Goal: Task Accomplishment & Management: Manage account settings

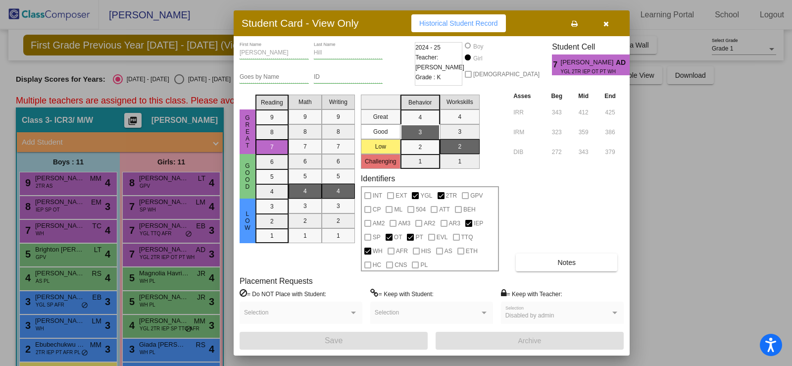
scroll to position [83, 0]
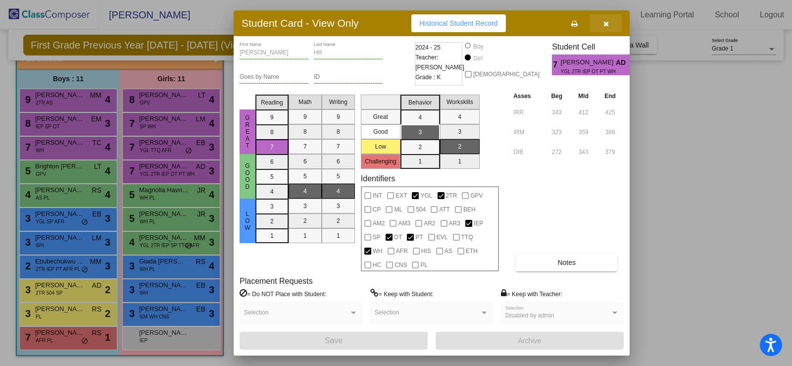
click at [608, 22] on icon "button" at bounding box center [606, 23] width 5 height 7
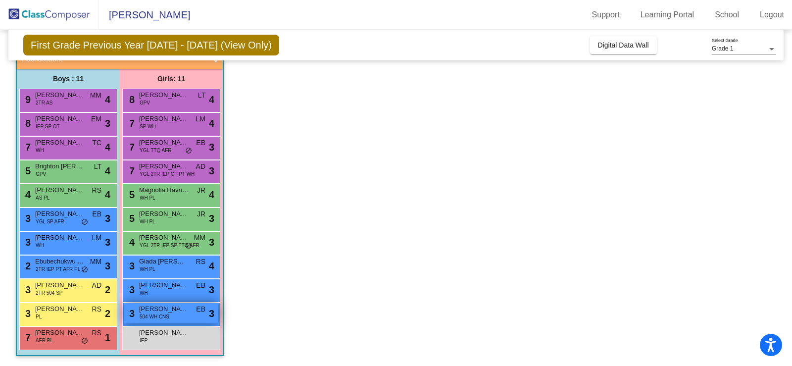
click at [157, 314] on span "504 WH CNS" at bounding box center [155, 316] width 30 height 7
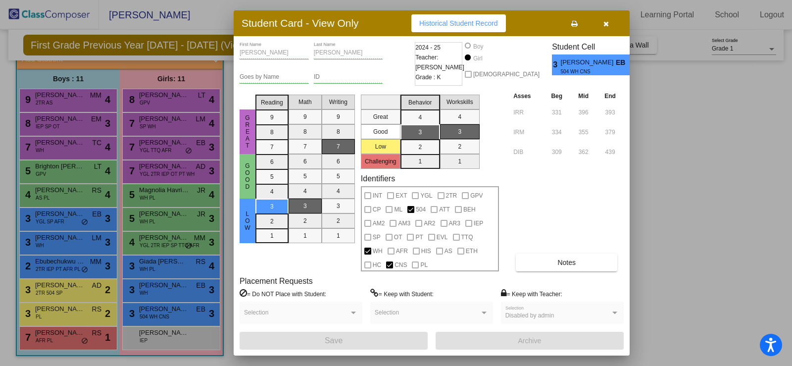
click at [605, 21] on icon "button" at bounding box center [606, 23] width 5 height 7
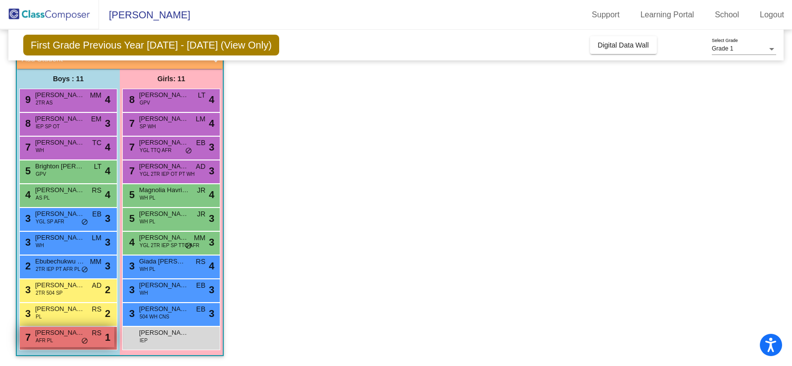
click at [50, 332] on span "[PERSON_NAME]" at bounding box center [60, 333] width 50 height 10
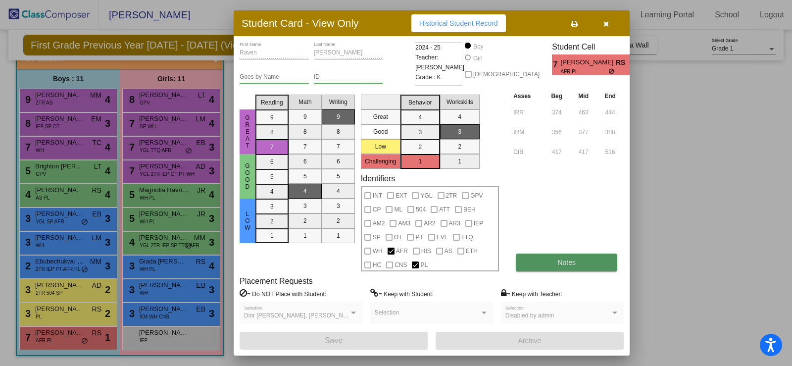
click at [563, 260] on span "Notes" at bounding box center [567, 263] width 18 height 8
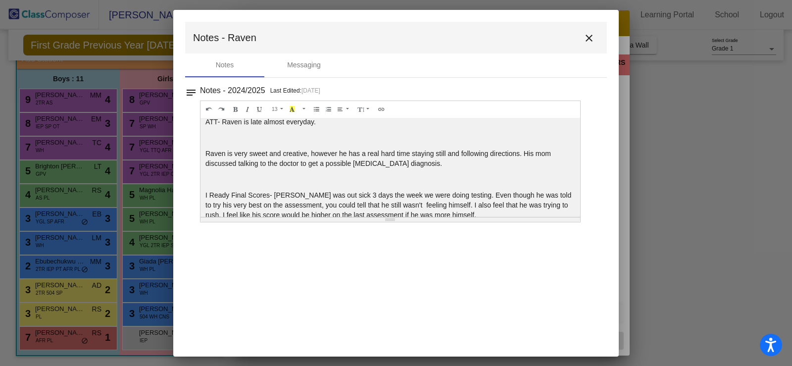
scroll to position [0, 0]
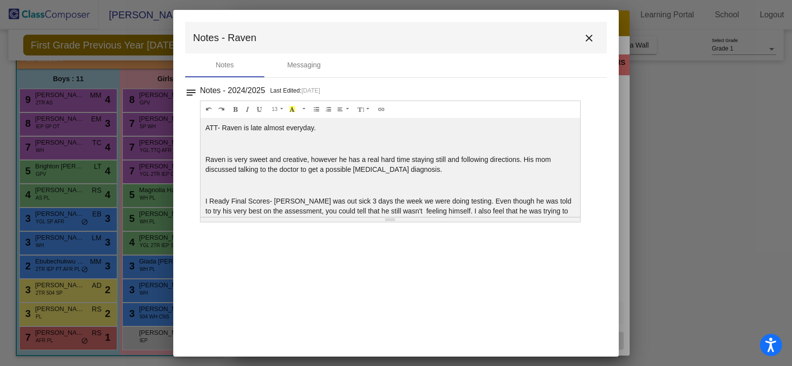
click at [539, 312] on mat-dialog-container "Notes - Raven close Notes Messaging notes Notes - 2024/2025 Last Edited: [DATE]…" at bounding box center [396, 183] width 446 height 347
click at [587, 34] on mat-icon "close" at bounding box center [589, 38] width 12 height 12
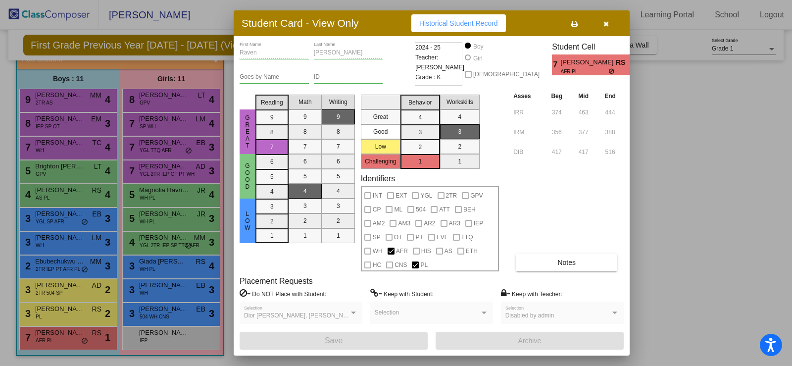
click at [45, 306] on div at bounding box center [396, 183] width 792 height 366
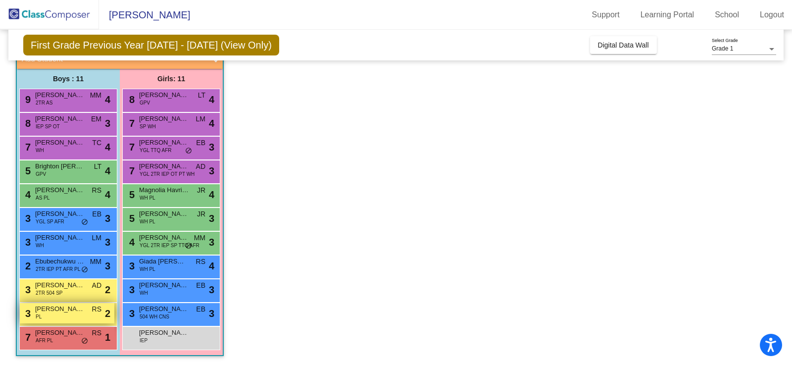
click at [52, 313] on span "[PERSON_NAME]" at bounding box center [60, 309] width 50 height 10
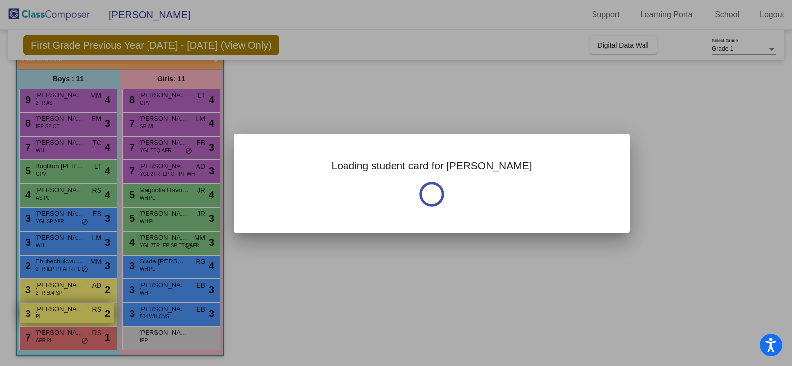
click at [52, 313] on div at bounding box center [396, 183] width 792 height 366
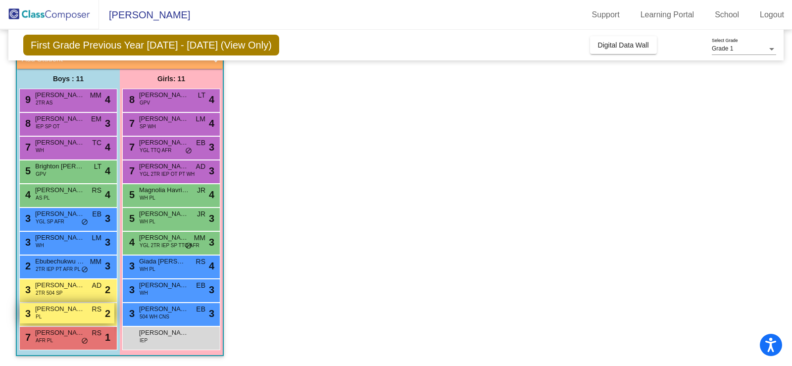
click at [69, 306] on span "[PERSON_NAME]" at bounding box center [60, 309] width 50 height 10
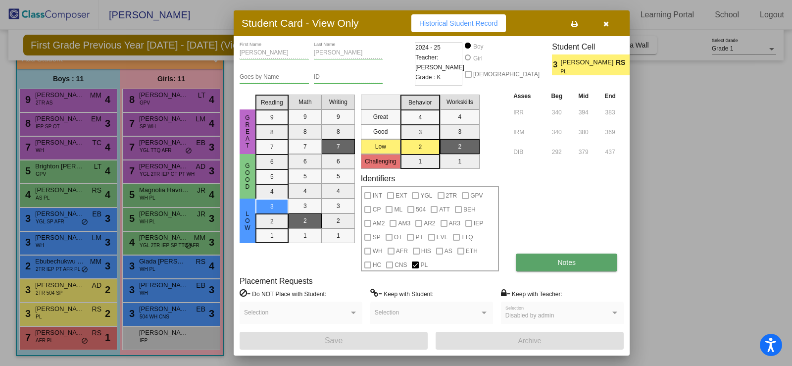
click at [551, 258] on button "Notes" at bounding box center [567, 263] width 102 height 18
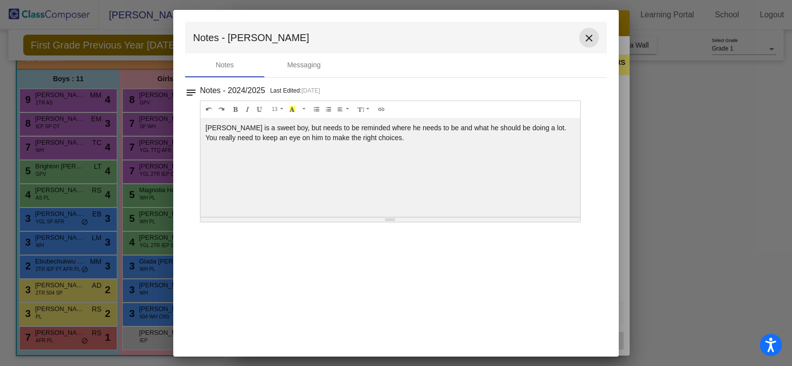
click at [592, 35] on mat-icon "close" at bounding box center [589, 38] width 12 height 12
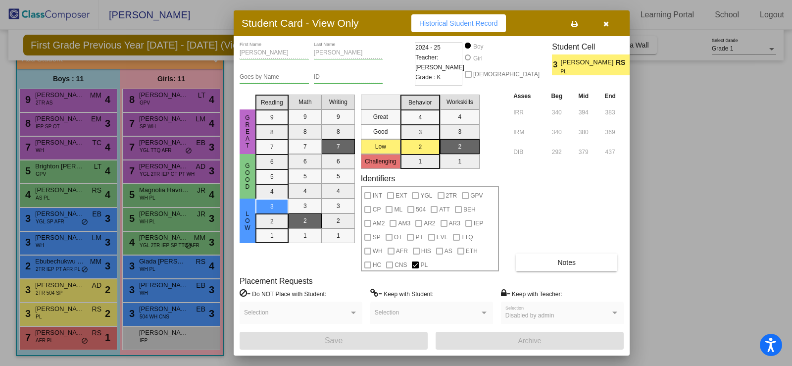
click at [68, 290] on div at bounding box center [396, 183] width 792 height 366
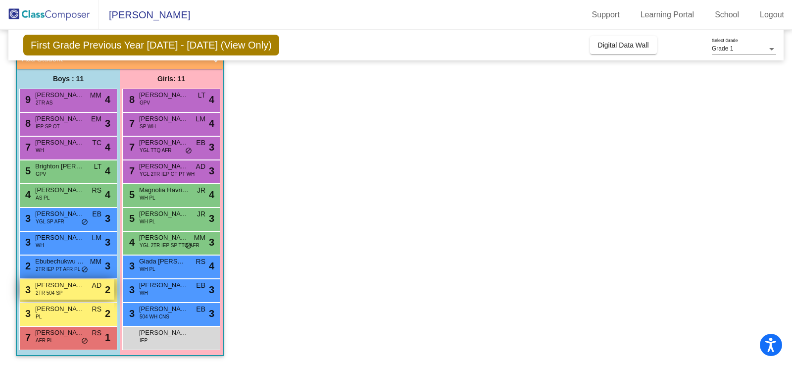
click at [61, 287] on span "[PERSON_NAME]" at bounding box center [60, 285] width 50 height 10
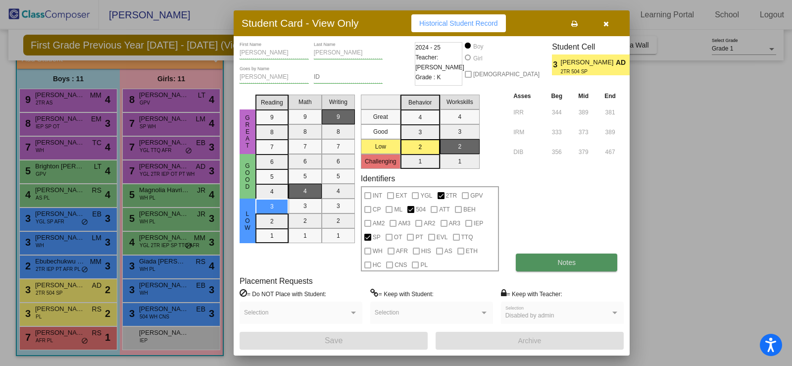
click at [550, 261] on button "Notes" at bounding box center [567, 263] width 102 height 18
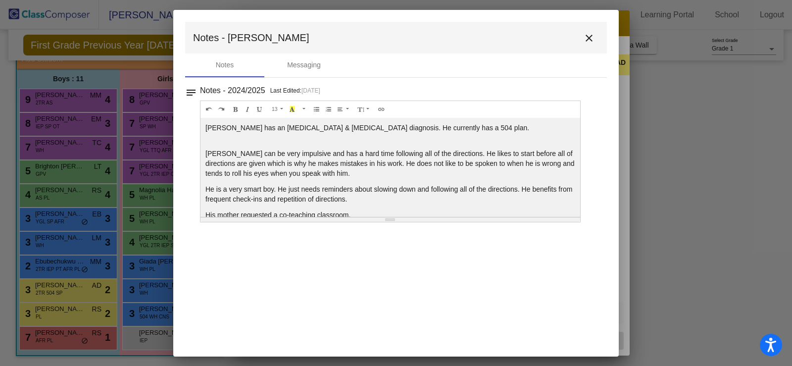
scroll to position [14, 0]
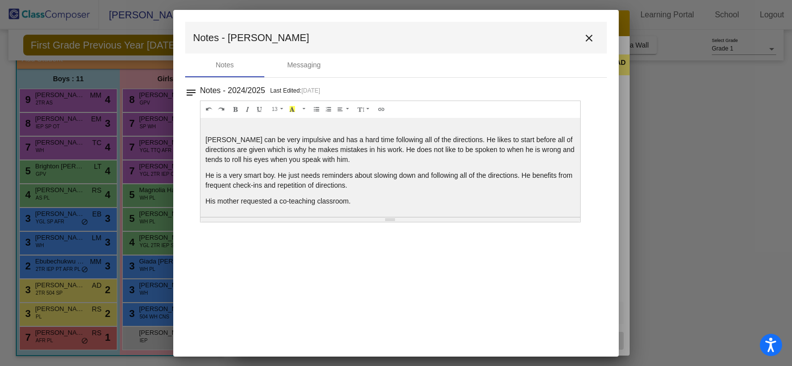
click at [582, 35] on button "close" at bounding box center [589, 38] width 20 height 20
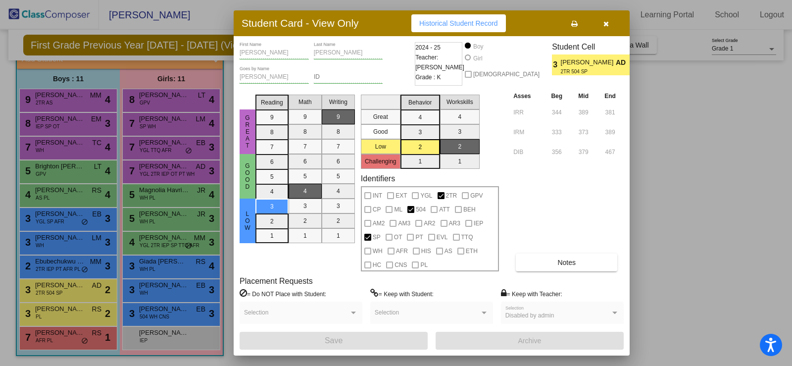
click at [143, 142] on div at bounding box center [396, 183] width 792 height 366
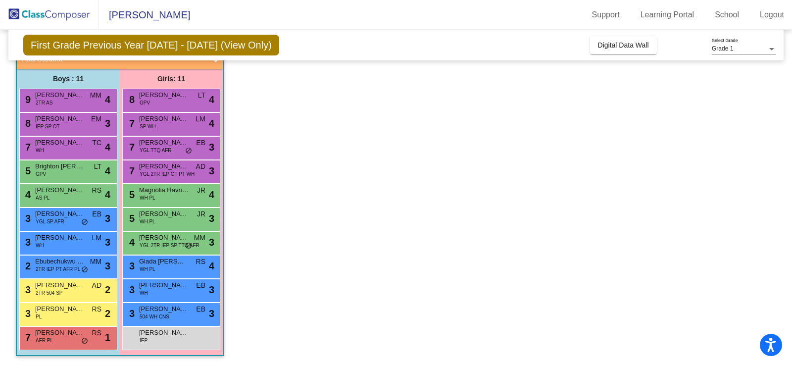
click at [143, 142] on span "[PERSON_NAME]" at bounding box center [164, 143] width 50 height 10
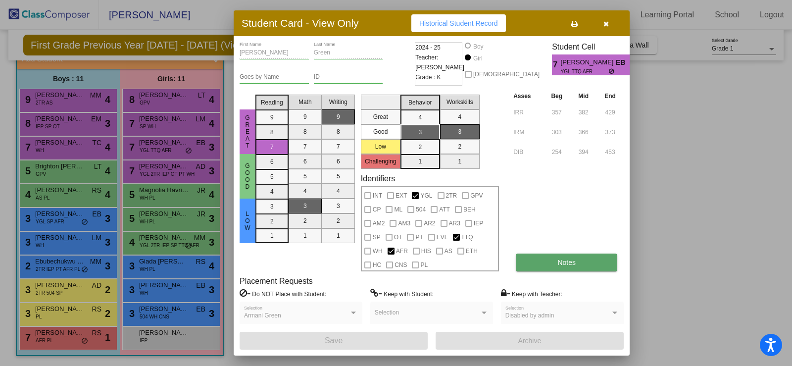
click at [540, 257] on button "Notes" at bounding box center [567, 263] width 102 height 18
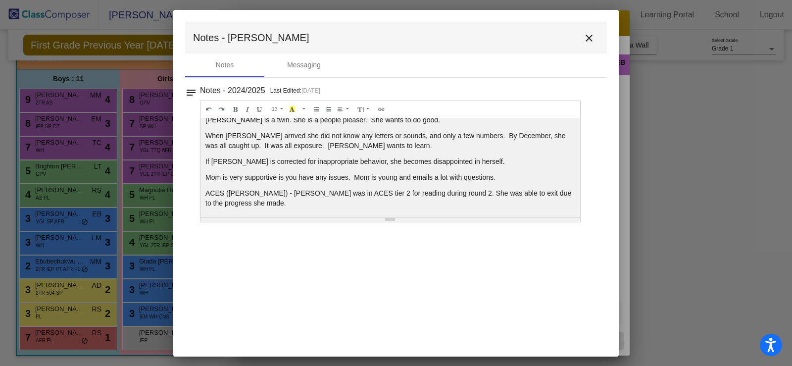
scroll to position [10, 0]
click at [596, 40] on button "close" at bounding box center [589, 38] width 20 height 20
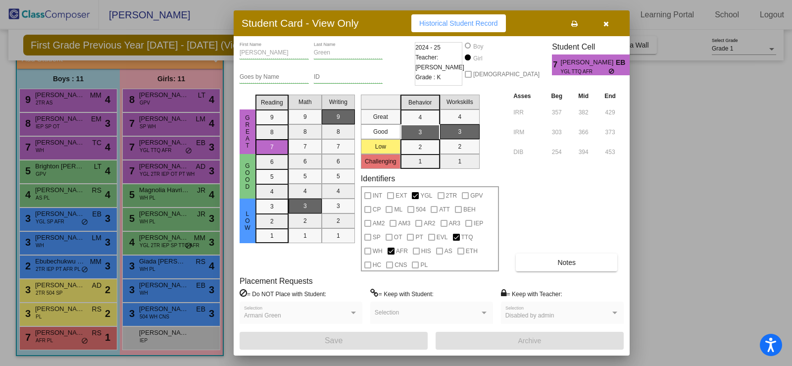
click at [76, 265] on div at bounding box center [396, 183] width 792 height 366
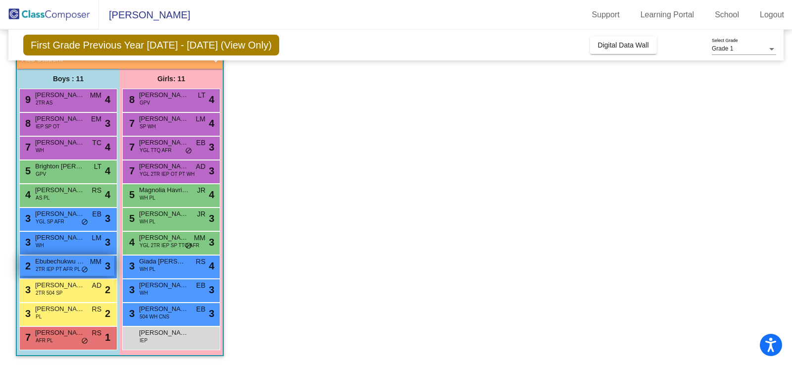
click at [37, 260] on span "Ebubechukwu Dim" at bounding box center [60, 262] width 50 height 10
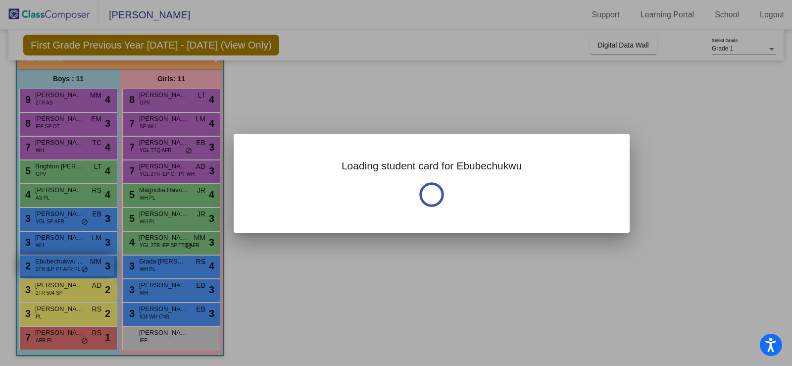
click at [37, 260] on div at bounding box center [396, 183] width 792 height 366
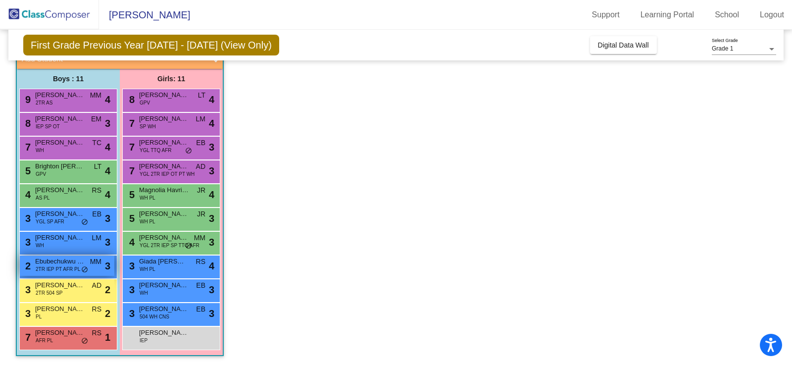
click at [48, 261] on span "Ebubechukwu Dim" at bounding box center [60, 262] width 50 height 10
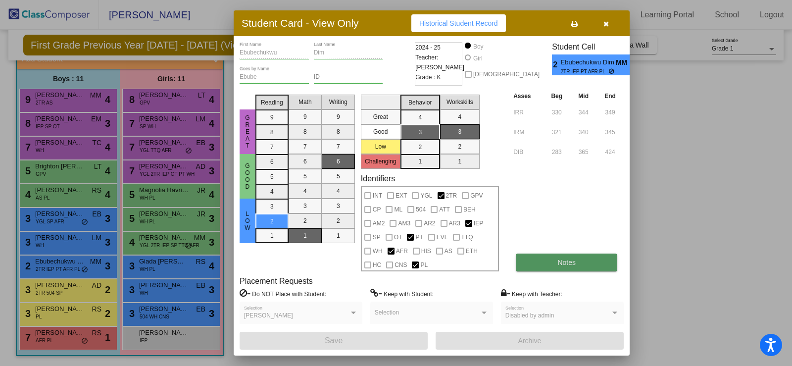
click at [570, 263] on span "Notes" at bounding box center [567, 263] width 18 height 8
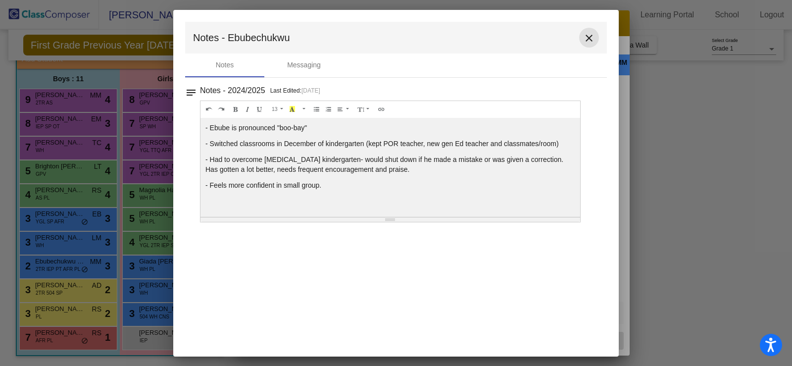
click at [588, 35] on mat-icon "close" at bounding box center [589, 38] width 12 height 12
